Goal: Navigation & Orientation: Find specific page/section

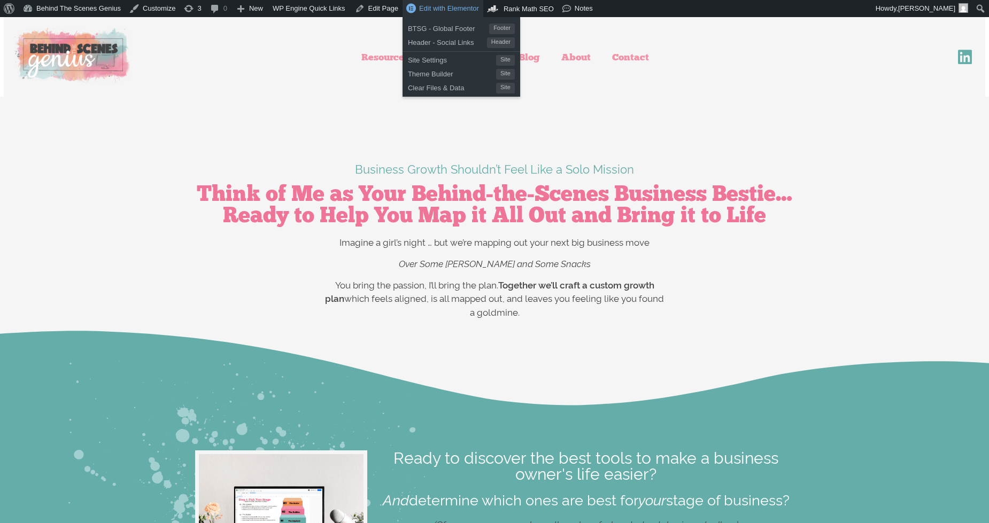
click at [446, 9] on span "Edit with Elementor" at bounding box center [449, 8] width 60 height 8
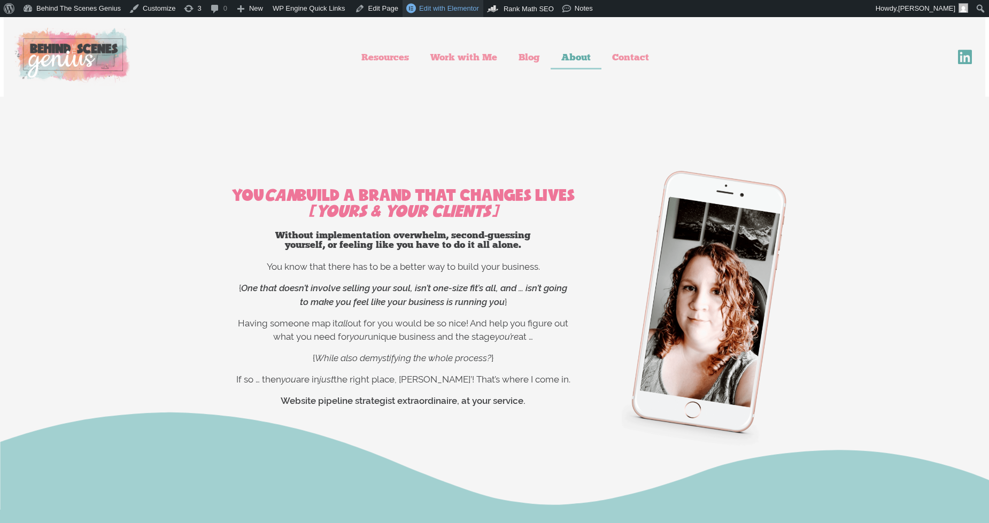
click at [421, 6] on span "Edit with Elementor" at bounding box center [449, 8] width 60 height 8
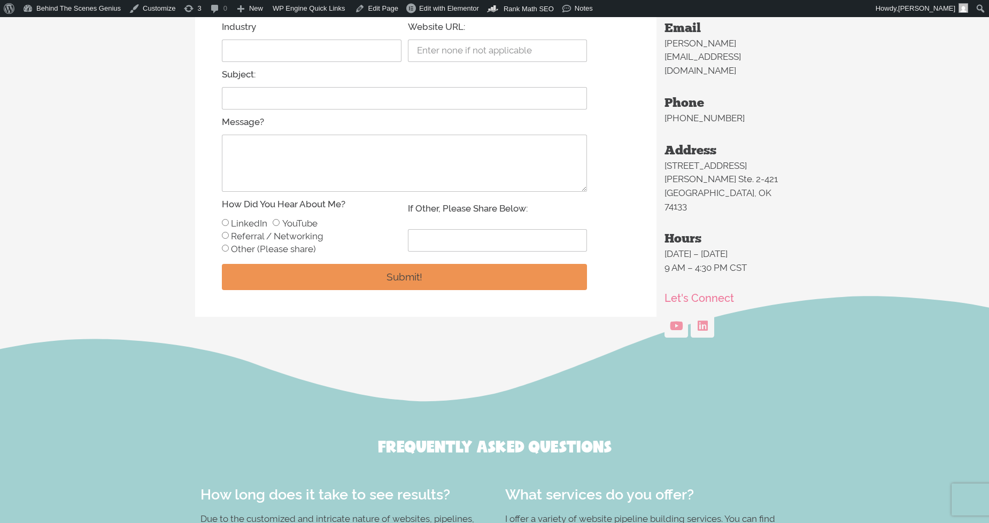
scroll to position [428, 0]
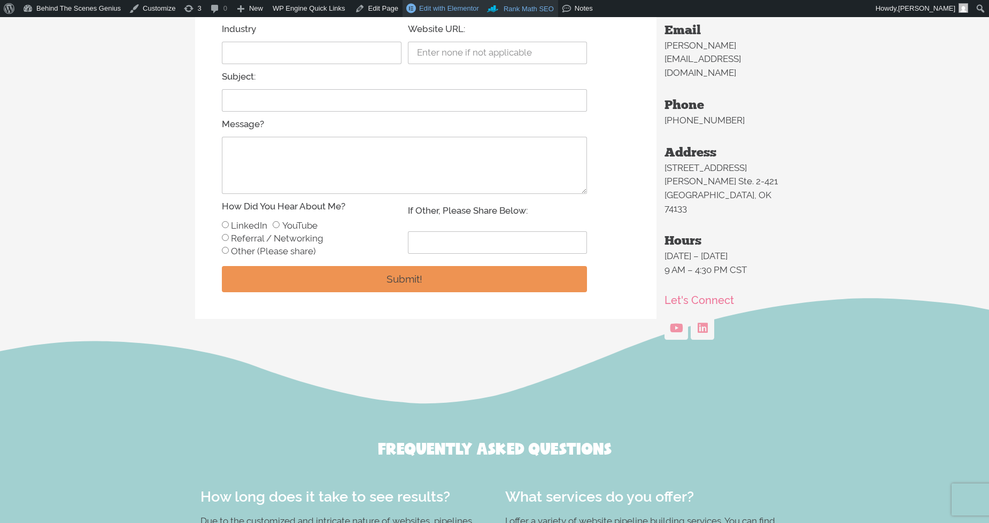
drag, startPoint x: 435, startPoint y: 6, endPoint x: 478, endPoint y: 0, distance: 43.2
click at [435, 6] on span "Edit with Elementor" at bounding box center [449, 8] width 60 height 8
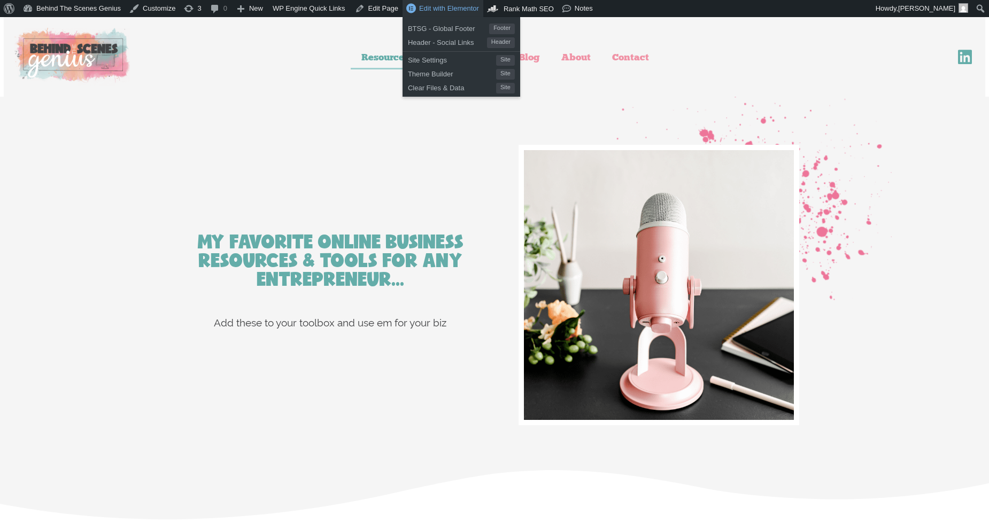
click at [423, 12] on span "Edit with Elementor" at bounding box center [449, 8] width 60 height 8
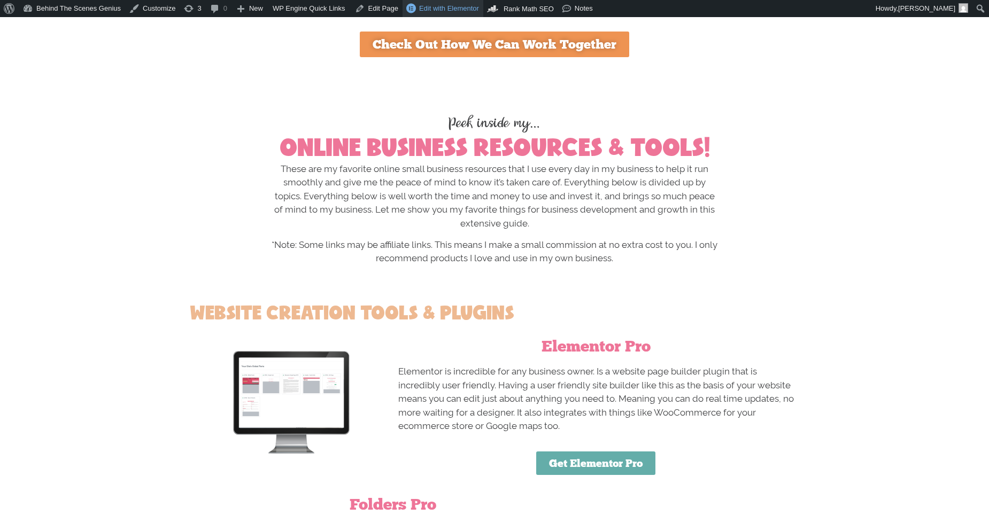
scroll to position [760, 0]
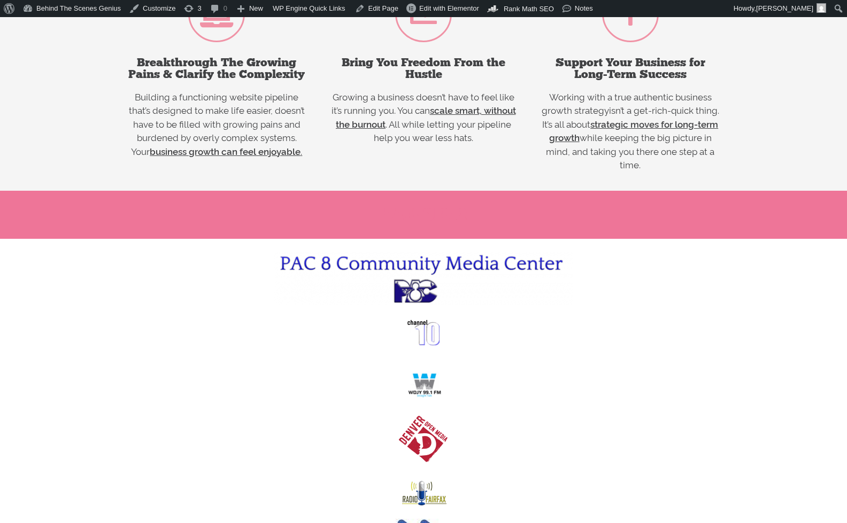
scroll to position [1657, 0]
